Goal: Task Accomplishment & Management: Use online tool/utility

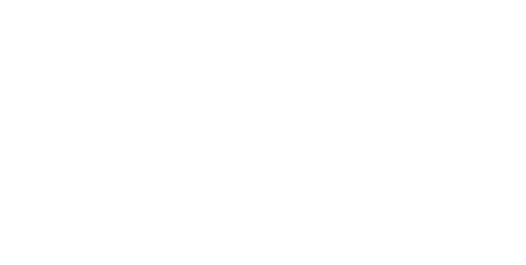
scroll to position [395, 0]
click at [320, 204] on icon "button" at bounding box center [318, 204] width 4 height 5
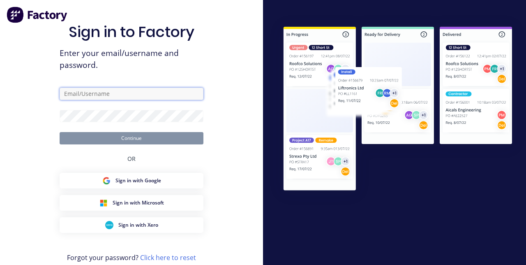
click at [171, 100] on input "text" at bounding box center [132, 94] width 144 height 12
click at [167, 100] on input "text" at bounding box center [132, 94] width 144 height 12
type input "[EMAIL_ADDRESS][DOMAIN_NAME]"
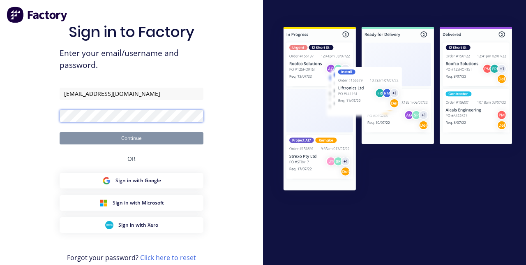
click at [60, 132] on button "Continue" at bounding box center [132, 138] width 144 height 12
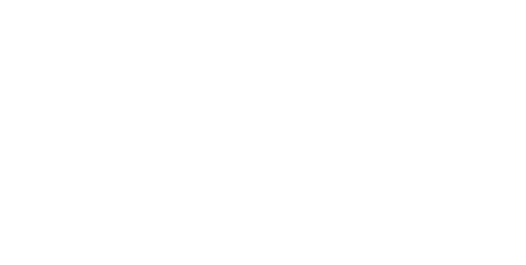
scroll to position [628, 0]
click at [526, 216] on html "productivity productivity Workflow Planner Delivery Scheduling Timesheets No ne…" at bounding box center [263, 108] width 526 height 216
click at [440, 43] on button "Close" at bounding box center [425, 45] width 30 height 13
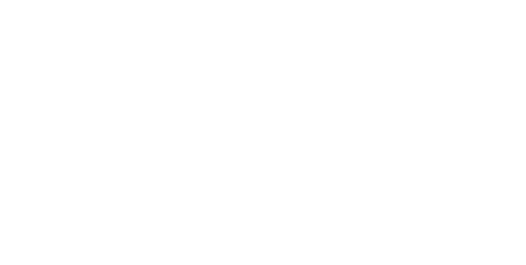
scroll to position [321, 0]
click at [76, 116] on div "Tracking" at bounding box center [64, 112] width 23 height 7
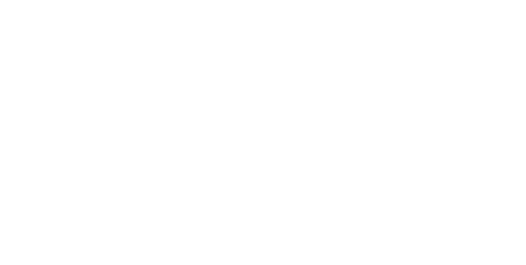
click at [260, 129] on button "Clock On" at bounding box center [237, 130] width 45 height 13
